Goal: Entertainment & Leisure: Consume media (video, audio)

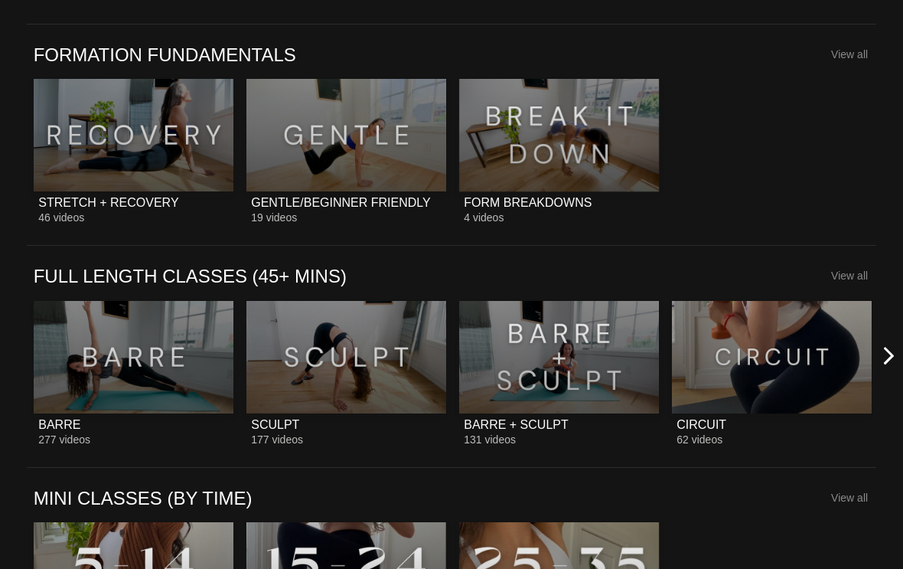
scroll to position [1029, 0]
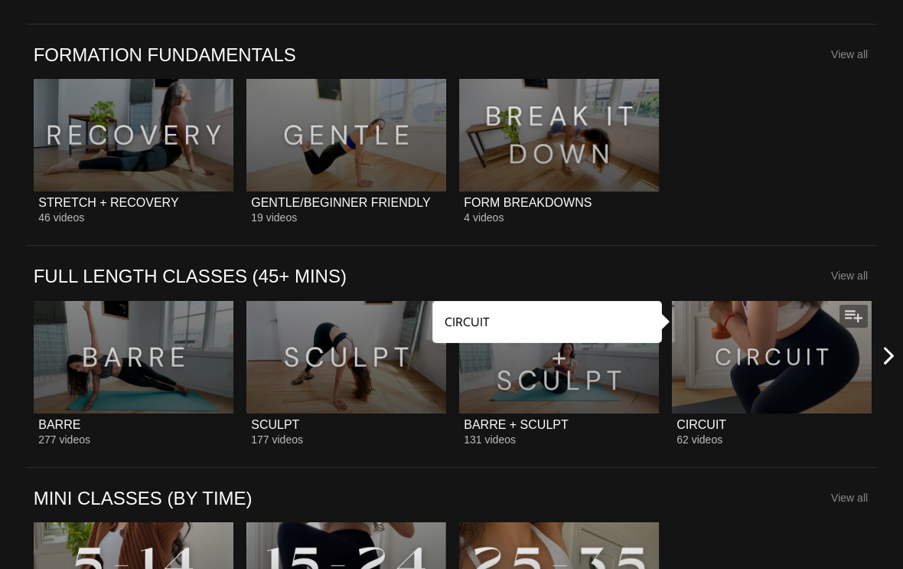
click at [786, 396] on div at bounding box center [772, 357] width 200 height 113
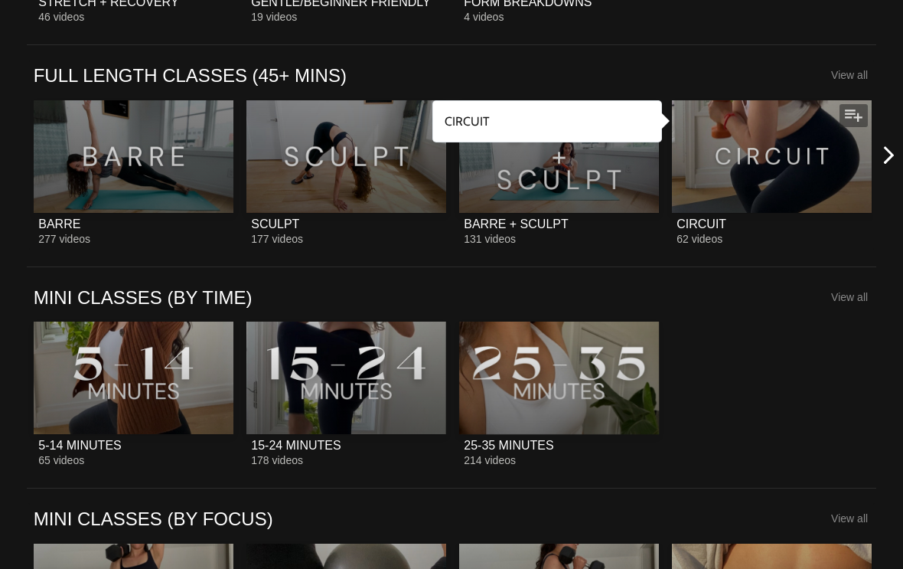
click at [885, 161] on icon at bounding box center [889, 155] width 19 height 19
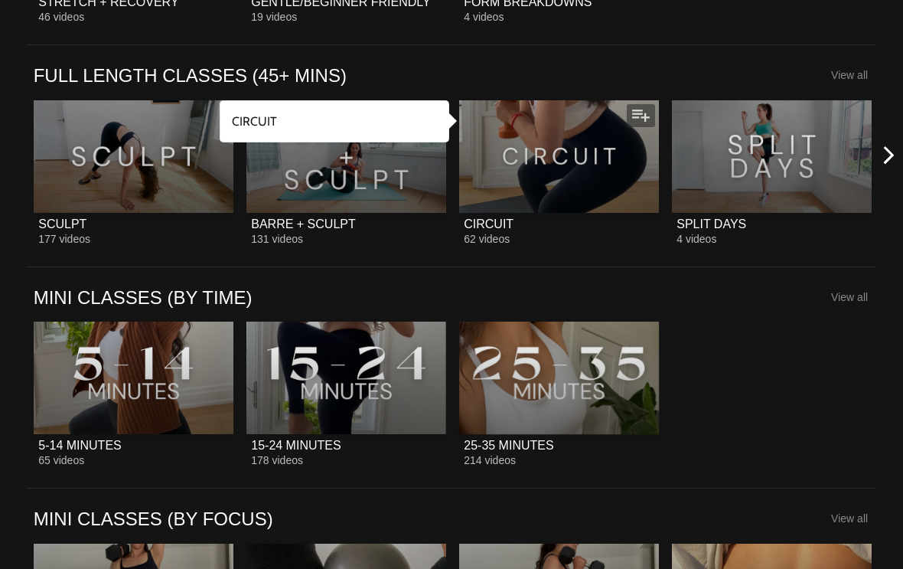
click at [891, 158] on icon at bounding box center [889, 154] width 19 height 19
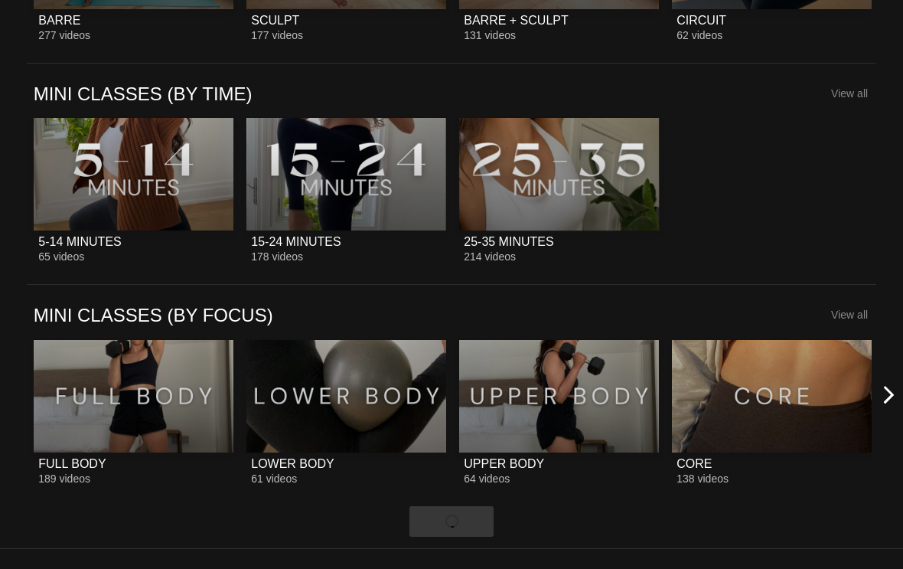
scroll to position [1435, 0]
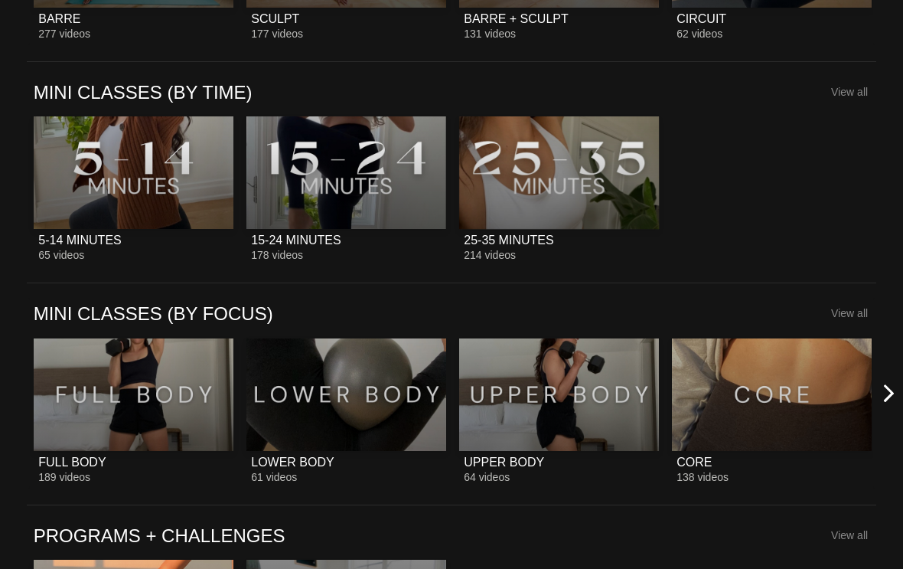
click at [885, 385] on icon at bounding box center [889, 393] width 19 height 19
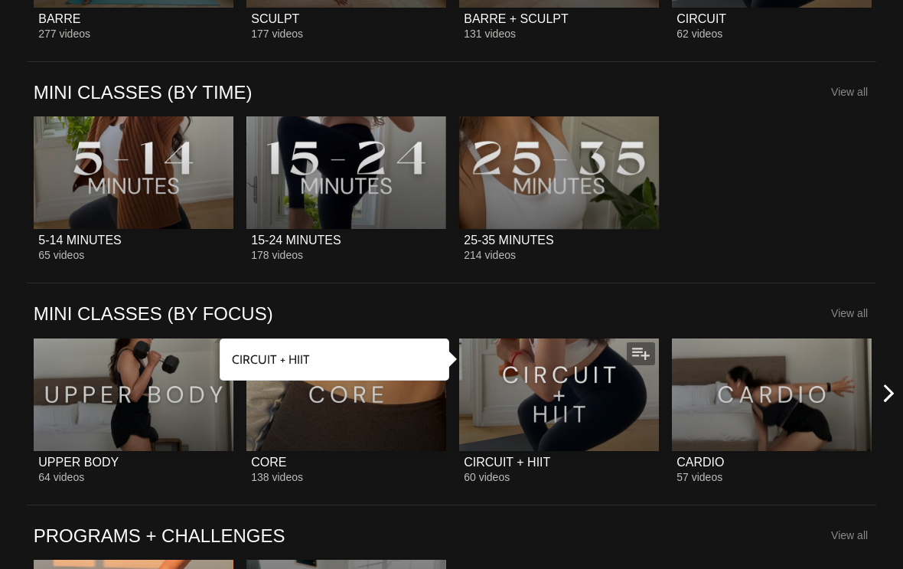
click at [577, 420] on div at bounding box center [559, 394] width 200 height 113
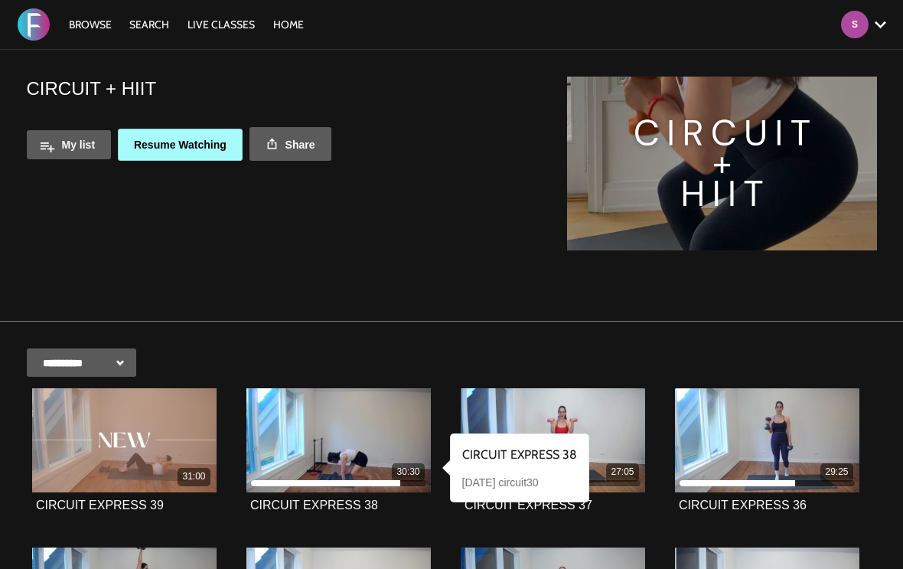
click at [343, 433] on icon at bounding box center [339, 439] width 46 height 27
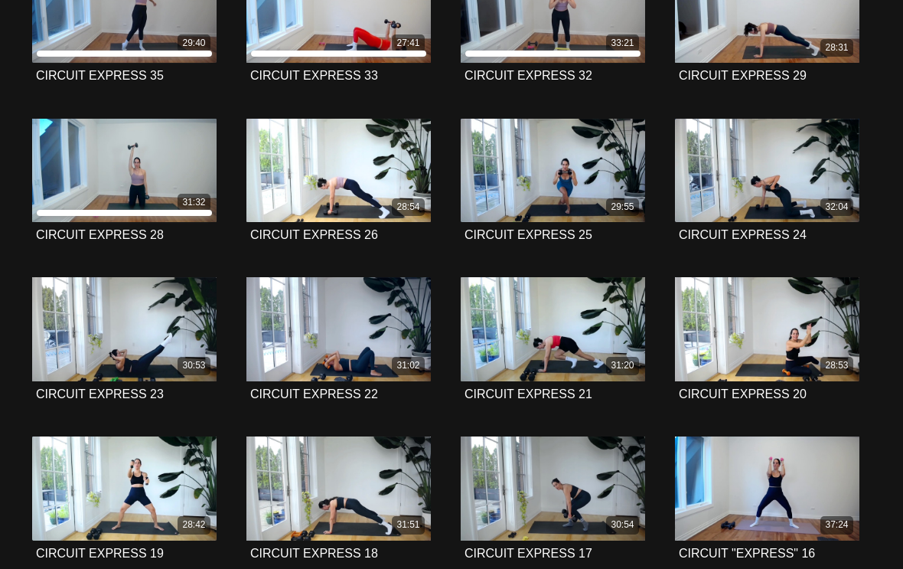
scroll to position [588, 0]
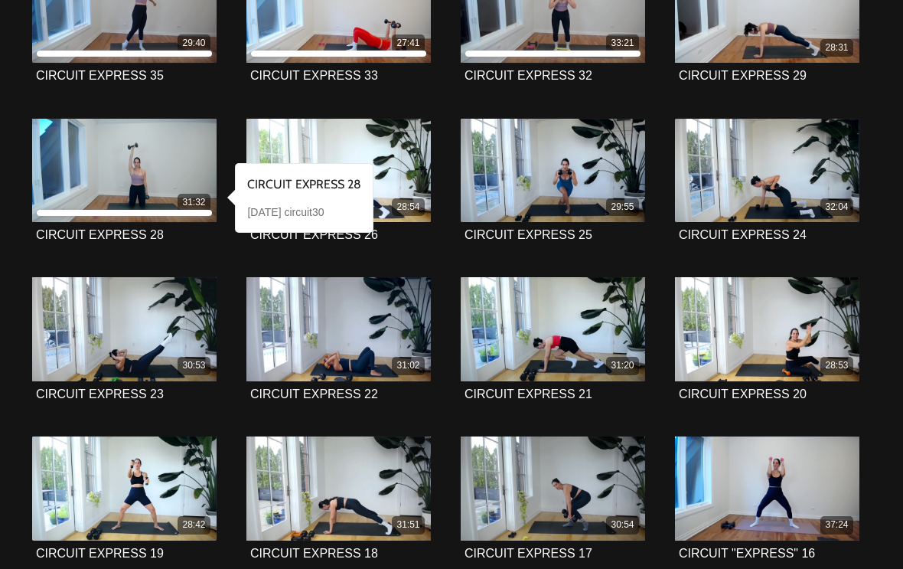
click at [122, 170] on icon at bounding box center [125, 170] width 46 height 27
